Goal: Task Accomplishment & Management: Manage account settings

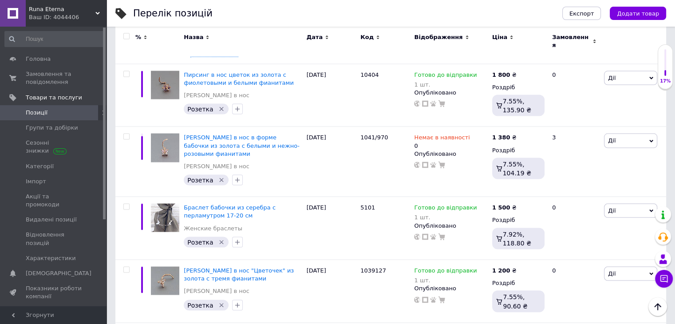
scroll to position [1731, 0]
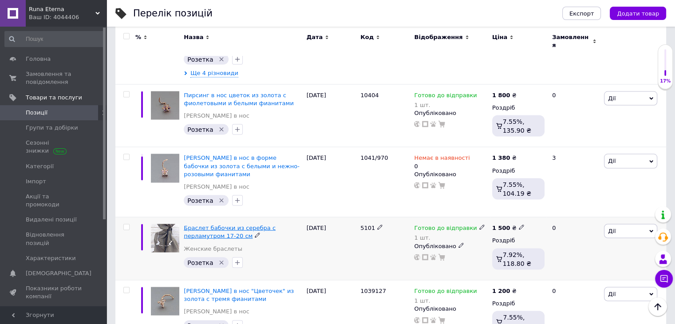
click at [263, 225] on span "Браслет бабочки из серебра с перламутром 17-20 см" at bounding box center [230, 232] width 92 height 15
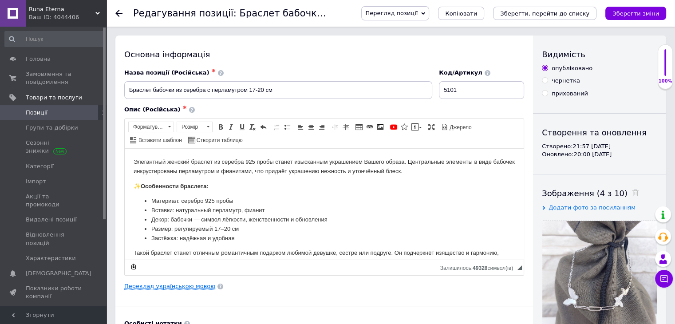
click at [194, 287] on link "Переклад українською мовою" at bounding box center [169, 286] width 91 height 7
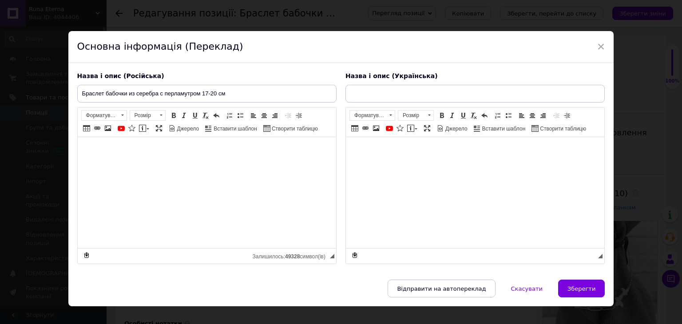
type input "Браслет метелики з срібла з перламутром 17–20 см"
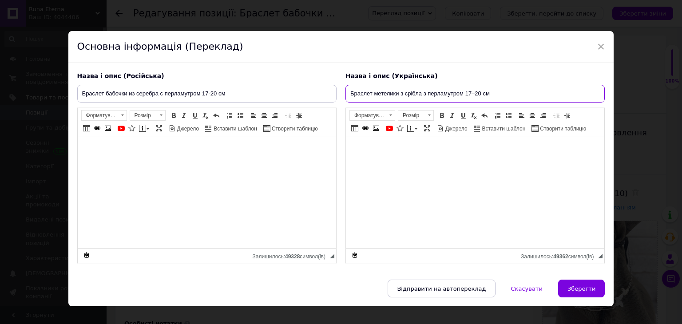
click at [440, 95] on input "Браслет метелики з срібла з перламутром 17–20 см" at bounding box center [474, 94] width 259 height 18
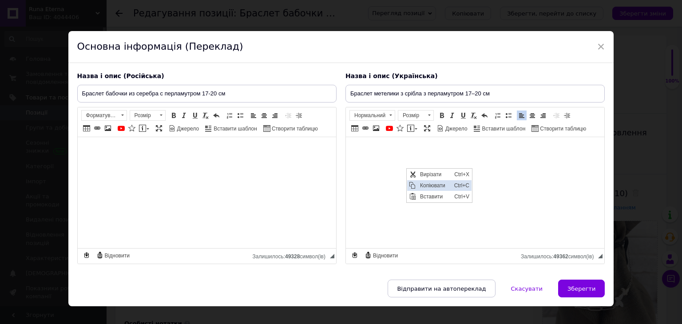
click at [424, 184] on span "Копіювати" at bounding box center [434, 185] width 34 height 11
click at [599, 47] on span "×" at bounding box center [601, 46] width 8 height 15
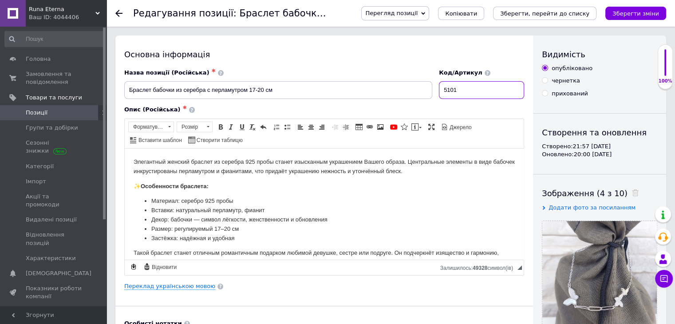
click at [453, 90] on input "5101" at bounding box center [481, 90] width 85 height 18
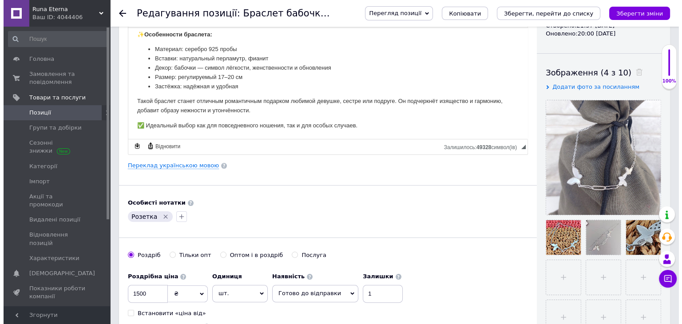
scroll to position [44, 0]
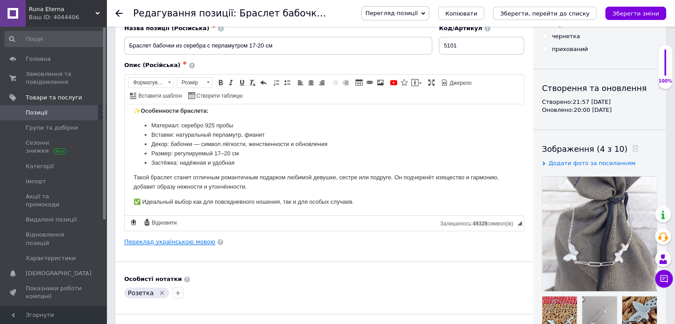
click at [178, 241] on link "Переклад українською мовою" at bounding box center [169, 241] width 91 height 7
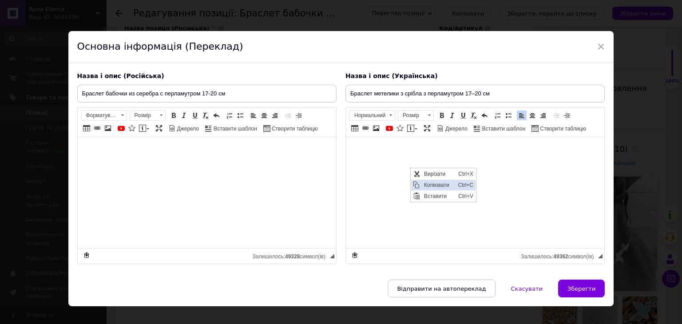
click at [427, 185] on span "Копіювати" at bounding box center [438, 184] width 34 height 11
